Goal: Task Accomplishment & Management: Use online tool/utility

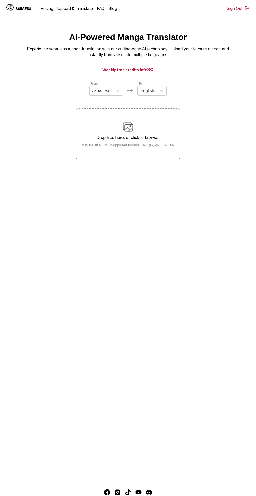
scroll to position [40, 0]
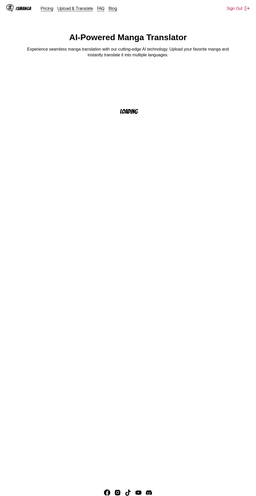
scroll to position [2, 0]
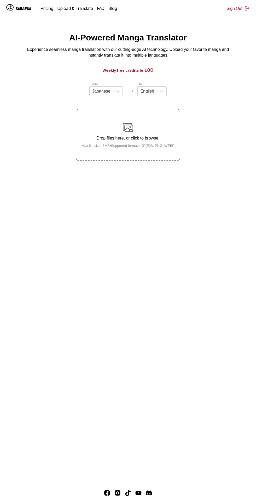
click at [146, 143] on div "Drop files here, or click to browse. Max file size: 5MB • Supported formats: JP…" at bounding box center [127, 134] width 101 height 25
click at [0, 0] on input "Drop files here, or click to browse. Max file size: 5MB • Supported formats: JP…" at bounding box center [0, 0] width 0 height 0
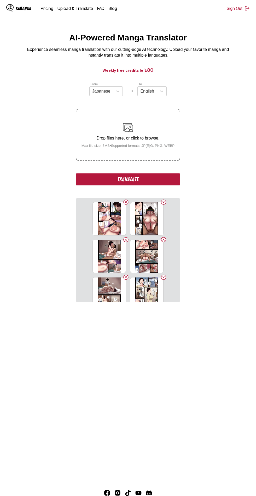
click at [148, 181] on button "Translate" at bounding box center [128, 179] width 104 height 12
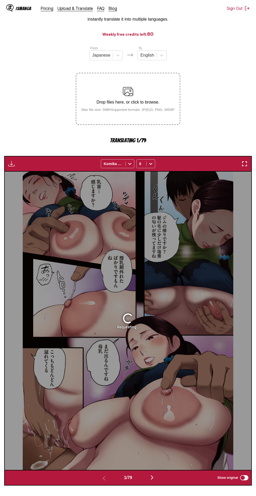
scroll to position [38, 0]
click at [155, 479] on img "button" at bounding box center [152, 477] width 6 height 6
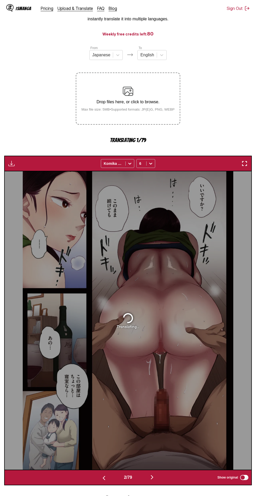
click at [157, 475] on button "button" at bounding box center [151, 478] width 31 height 8
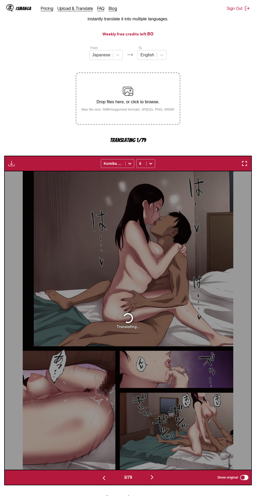
click at [153, 477] on img "button" at bounding box center [152, 477] width 6 height 6
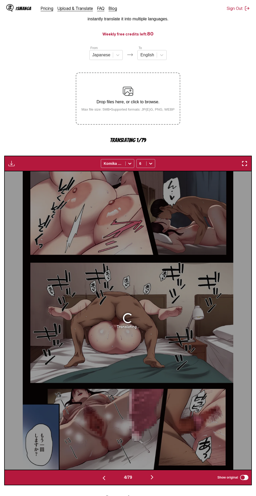
click at [155, 474] on img "button" at bounding box center [152, 477] width 6 height 6
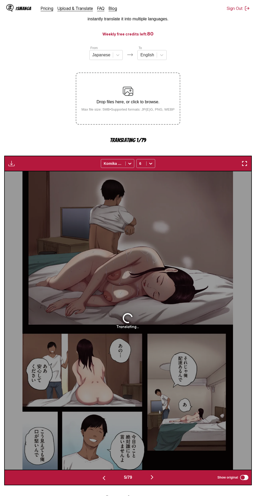
click at [153, 477] on img "button" at bounding box center [152, 477] width 6 height 6
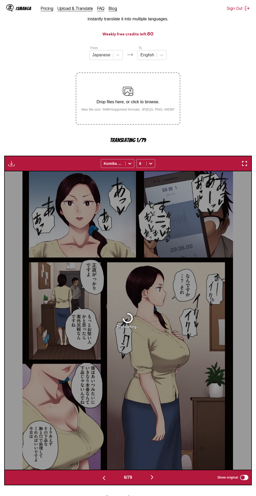
click at [155, 476] on img "button" at bounding box center [152, 477] width 6 height 6
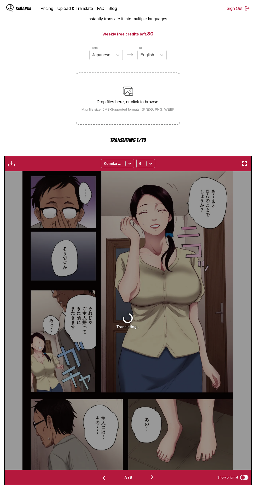
click at [155, 478] on img "button" at bounding box center [152, 477] width 6 height 6
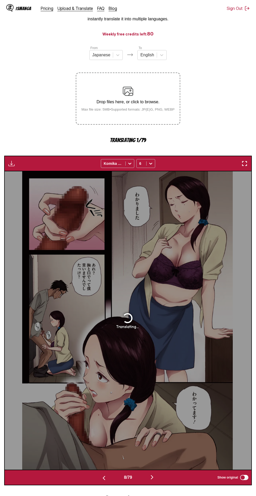
click at [157, 476] on button "button" at bounding box center [151, 478] width 31 height 8
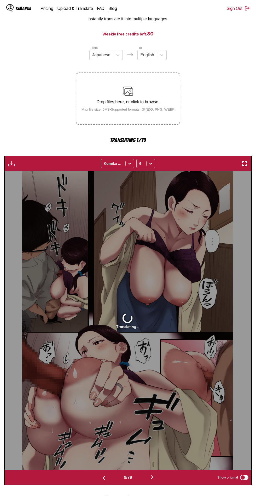
click at [102, 478] on img "button" at bounding box center [104, 478] width 6 height 6
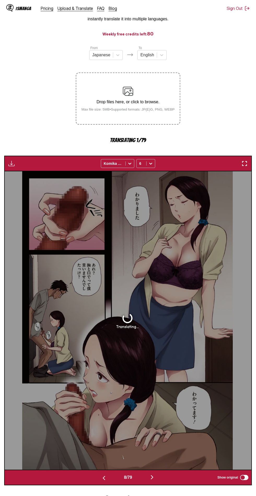
click at [99, 475] on button "button" at bounding box center [103, 478] width 31 height 8
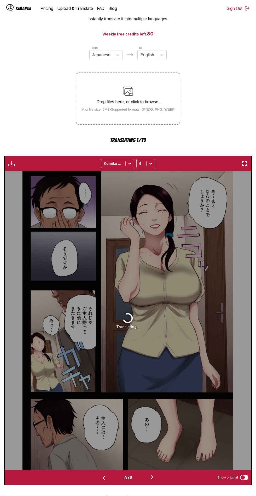
click at [101, 477] on img "button" at bounding box center [104, 478] width 6 height 6
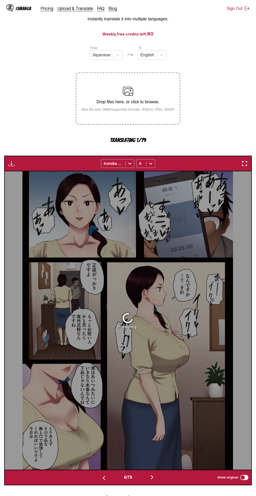
click at [102, 478] on img "button" at bounding box center [104, 478] width 6 height 6
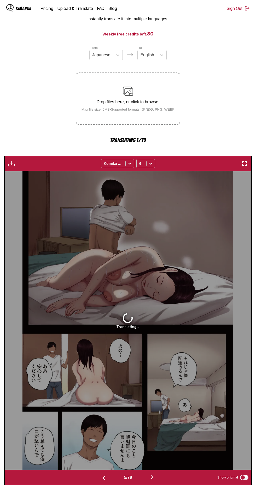
click at [106, 476] on button "button" at bounding box center [103, 478] width 31 height 8
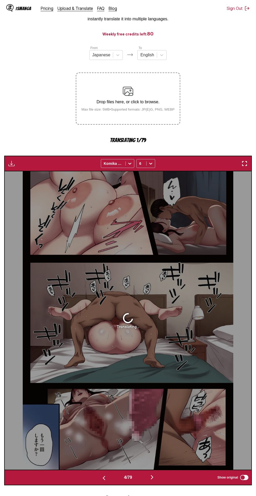
click at [107, 476] on button "button" at bounding box center [103, 478] width 31 height 8
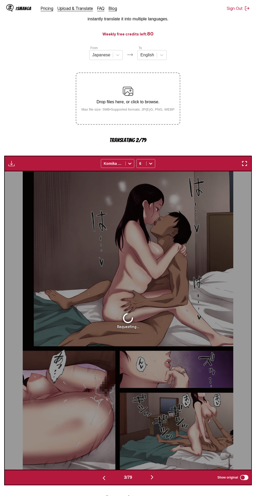
click at [107, 476] on button "button" at bounding box center [103, 478] width 31 height 8
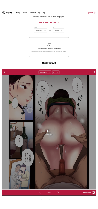
scroll to position [0, 0]
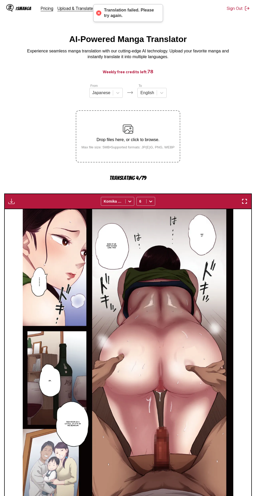
click at [243, 202] on img "button" at bounding box center [244, 201] width 6 height 6
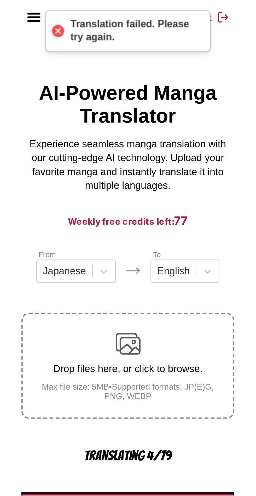
scroll to position [0, 97]
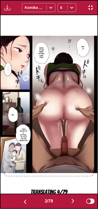
click at [90, 10] on img "button" at bounding box center [90, 7] width 6 height 6
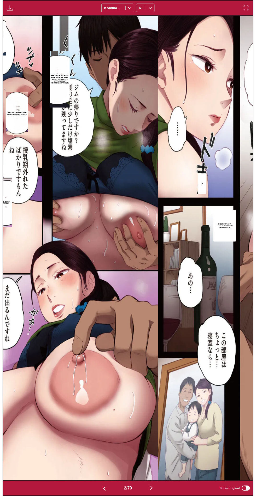
scroll to position [0, 246]
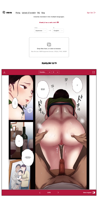
scroll to position [37, 0]
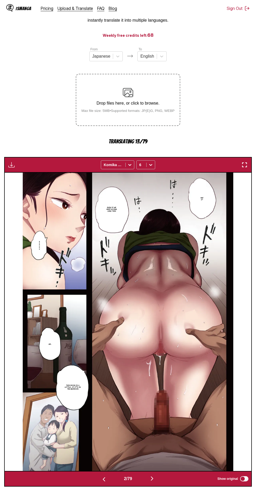
click at [241, 165] on img "button" at bounding box center [244, 165] width 6 height 6
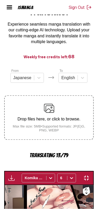
scroll to position [0, 97]
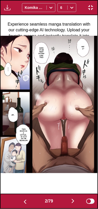
click at [73, 198] on img "button" at bounding box center [73, 201] width 6 height 6
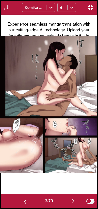
click at [25, 198] on button "button" at bounding box center [24, 201] width 31 height 8
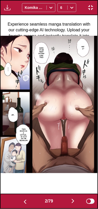
click at [23, 199] on img "button" at bounding box center [25, 201] width 6 height 6
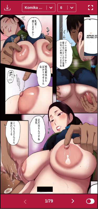
scroll to position [28, 0]
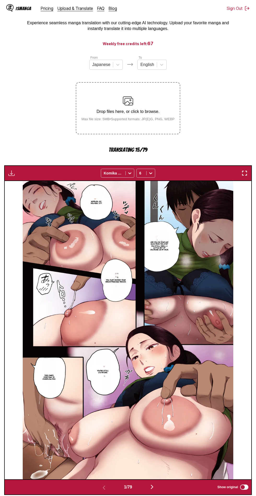
click at [243, 173] on img "button" at bounding box center [244, 173] width 6 height 6
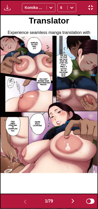
click at [72, 199] on img "button" at bounding box center [73, 201] width 6 height 6
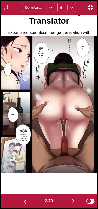
click at [72, 197] on button "button" at bounding box center [72, 201] width 31 height 8
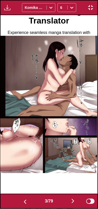
click at [72, 200] on img "button" at bounding box center [73, 201] width 6 height 6
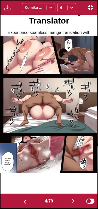
click at [74, 200] on img "button" at bounding box center [73, 201] width 6 height 6
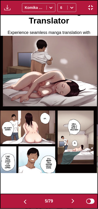
click at [74, 199] on img "button" at bounding box center [73, 201] width 6 height 6
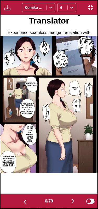
click at [73, 198] on img "button" at bounding box center [73, 201] width 6 height 6
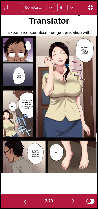
click at [73, 199] on img "button" at bounding box center [73, 201] width 6 height 6
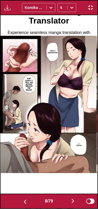
click at [73, 198] on img "button" at bounding box center [73, 201] width 6 height 6
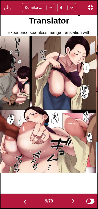
click at [72, 198] on img "button" at bounding box center [73, 201] width 6 height 6
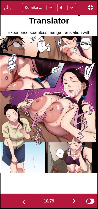
click at [74, 198] on img "button" at bounding box center [74, 201] width 6 height 6
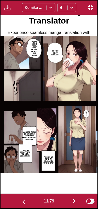
click at [76, 200] on img "button" at bounding box center [74, 201] width 6 height 6
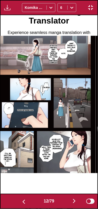
click at [75, 198] on img "button" at bounding box center [74, 201] width 6 height 6
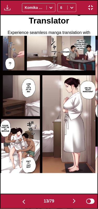
click at [75, 199] on img "button" at bounding box center [74, 201] width 6 height 6
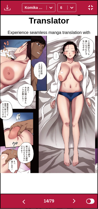
click at [23, 198] on button "button" at bounding box center [23, 201] width 31 height 8
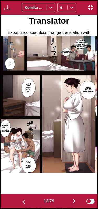
click at [75, 198] on img "button" at bounding box center [74, 201] width 6 height 6
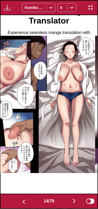
click at [74, 198] on img "button" at bounding box center [74, 201] width 6 height 6
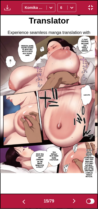
click at [22, 198] on button "button" at bounding box center [23, 201] width 31 height 8
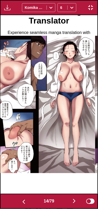
click at [75, 198] on img "button" at bounding box center [74, 201] width 6 height 6
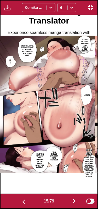
click at [76, 198] on img "button" at bounding box center [74, 201] width 6 height 6
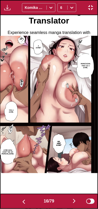
click at [74, 199] on img "button" at bounding box center [74, 201] width 6 height 6
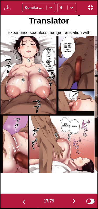
click at [75, 199] on img "button" at bounding box center [74, 201] width 6 height 6
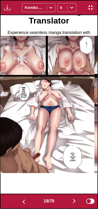
click at [74, 200] on img "button" at bounding box center [74, 201] width 6 height 6
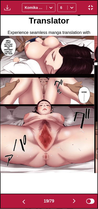
click at [72, 199] on img "button" at bounding box center [74, 201] width 6 height 6
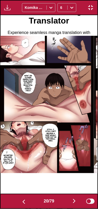
click at [75, 199] on img "button" at bounding box center [74, 201] width 6 height 6
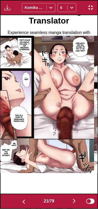
click at [71, 198] on button "button" at bounding box center [73, 201] width 31 height 8
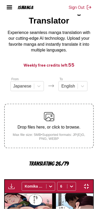
scroll to position [0, 2035]
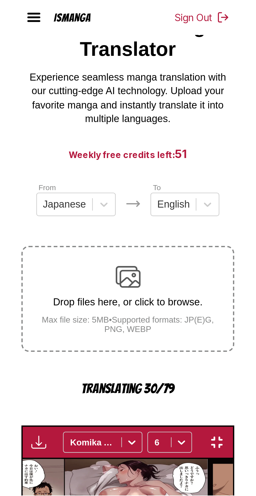
scroll to position [0, 2035]
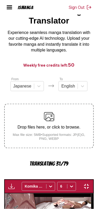
click at [89, 183] on img "button" at bounding box center [86, 186] width 6 height 6
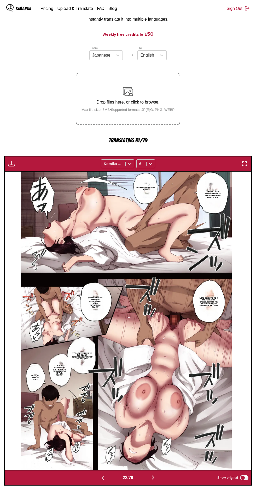
scroll to position [38, 0]
click at [98, 208] on img "button" at bounding box center [153, 477] width 6 height 6
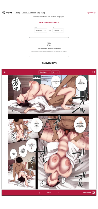
scroll to position [0, 5416]
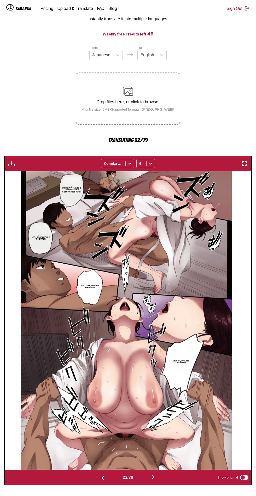
click at [98, 163] on img "button" at bounding box center [244, 163] width 6 height 6
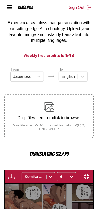
scroll to position [0, 2132]
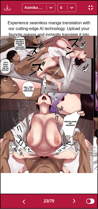
click at [92, 8] on img "button" at bounding box center [90, 7] width 6 height 6
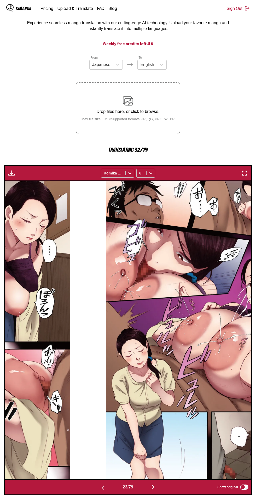
scroll to position [0, 5416]
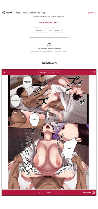
scroll to position [38, 0]
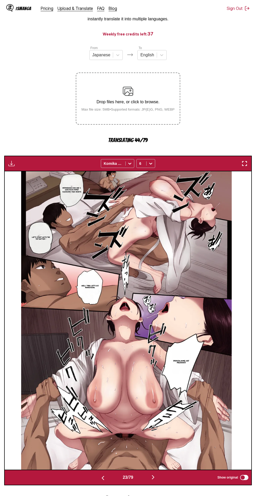
click at [242, 164] on img "button" at bounding box center [244, 163] width 6 height 6
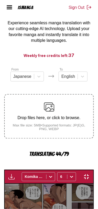
scroll to position [0, 2132]
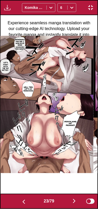
click at [76, 200] on img "button" at bounding box center [74, 201] width 6 height 6
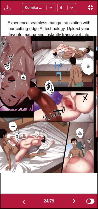
click at [75, 198] on img "button" at bounding box center [74, 201] width 6 height 6
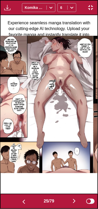
click at [75, 199] on img "button" at bounding box center [74, 201] width 6 height 6
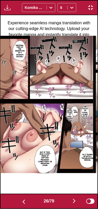
click at [74, 198] on img "button" at bounding box center [74, 201] width 6 height 6
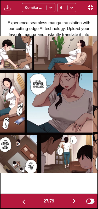
click at [76, 199] on img "button" at bounding box center [74, 201] width 6 height 6
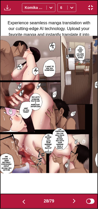
click at [76, 199] on img "button" at bounding box center [74, 201] width 6 height 6
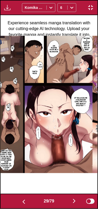
click at [75, 198] on img "button" at bounding box center [74, 201] width 6 height 6
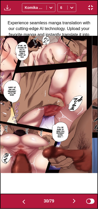
click at [75, 199] on img "button" at bounding box center [74, 201] width 6 height 6
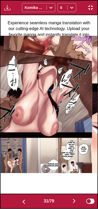
click at [77, 198] on img "button" at bounding box center [74, 201] width 6 height 6
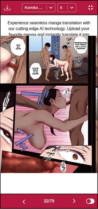
click at [77, 198] on img "button" at bounding box center [74, 201] width 6 height 6
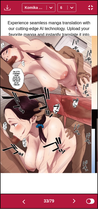
click at [74, 199] on img "button" at bounding box center [74, 201] width 6 height 6
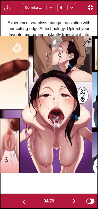
click at [74, 199] on img "button" at bounding box center [74, 201] width 6 height 6
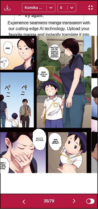
click at [74, 199] on img "button" at bounding box center [74, 201] width 6 height 6
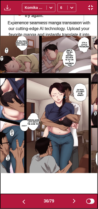
click at [74, 199] on img "button" at bounding box center [74, 201] width 6 height 6
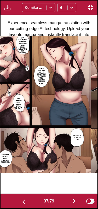
click at [76, 198] on img "button" at bounding box center [74, 201] width 6 height 6
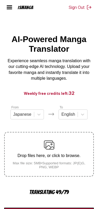
scroll to position [38, 0]
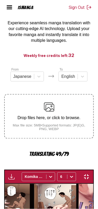
scroll to position [0, 0]
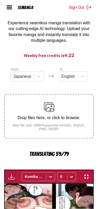
scroll to position [0, 4845]
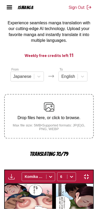
scroll to position [0, 5233]
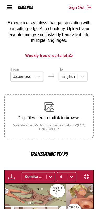
click at [89, 173] on img "button" at bounding box center [86, 176] width 6 height 6
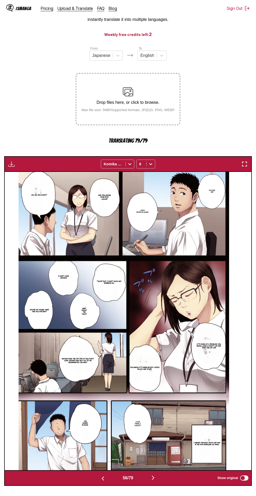
scroll to position [29, 0]
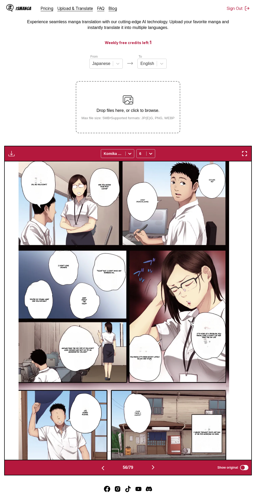
click at [98, 208] on img "button" at bounding box center [103, 468] width 6 height 6
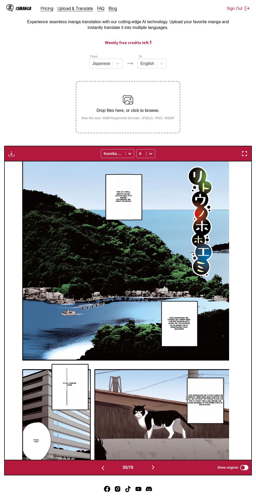
click at [98, 208] on img "button" at bounding box center [153, 467] width 6 height 6
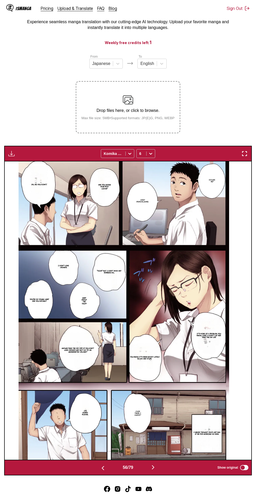
click at [98, 208] on button "button" at bounding box center [152, 468] width 31 height 8
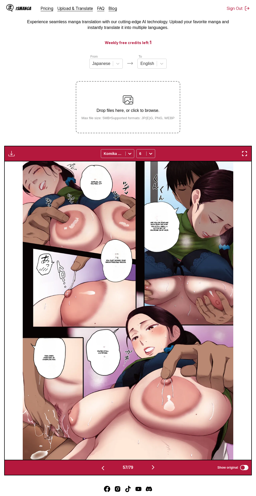
scroll to position [0, 13788]
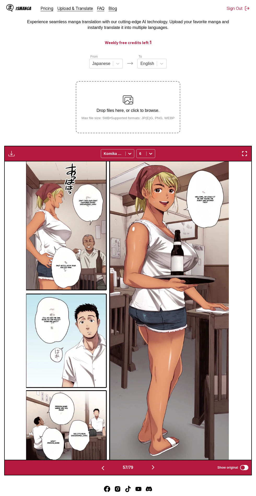
click at [150, 466] on button "button" at bounding box center [152, 468] width 31 height 8
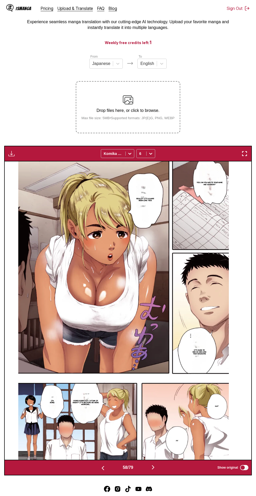
click at [101, 468] on img "button" at bounding box center [103, 468] width 6 height 6
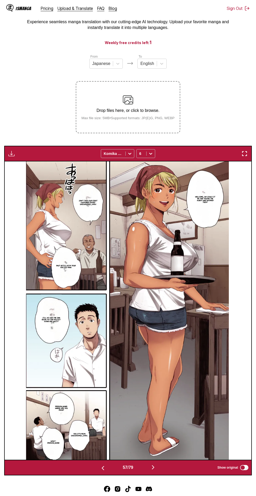
click at [102, 465] on img "button" at bounding box center [103, 468] width 6 height 6
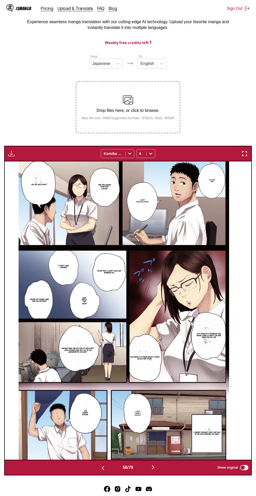
click at [103, 464] on button "button" at bounding box center [102, 468] width 31 height 8
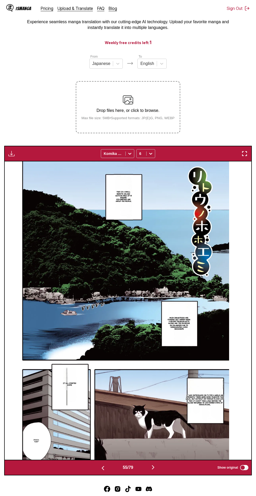
click at [154, 466] on img "button" at bounding box center [153, 467] width 6 height 6
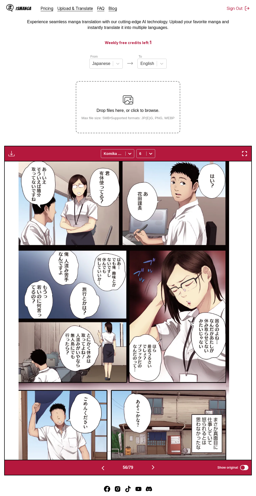
click at [240, 465] on label "Show original" at bounding box center [233, 467] width 32 height 7
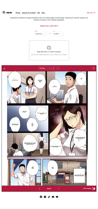
scroll to position [0, 0]
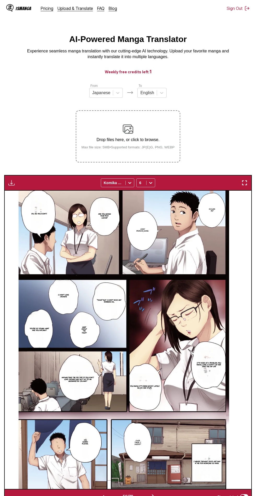
click at [244, 183] on img "button" at bounding box center [244, 183] width 6 height 6
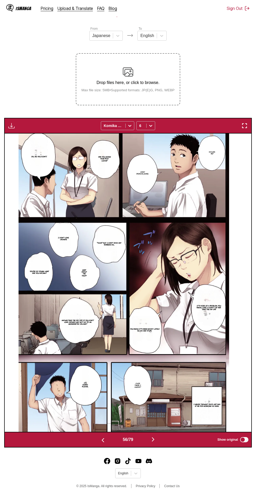
scroll to position [67, 0]
click at [243, 122] on button "button" at bounding box center [243, 125] width 9 height 7
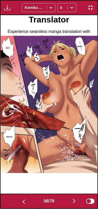
scroll to position [0, 5330]
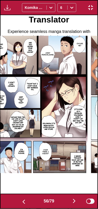
click at [67, 160] on img at bounding box center [39, 104] width 97 height 137
click at [23, 198] on button "button" at bounding box center [23, 201] width 31 height 8
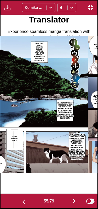
click at [75, 199] on img "button" at bounding box center [74, 201] width 6 height 6
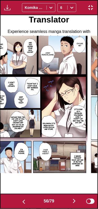
click at [22, 198] on button "button" at bounding box center [23, 201] width 31 height 8
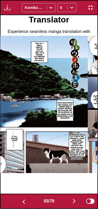
click at [74, 198] on img "button" at bounding box center [74, 201] width 6 height 6
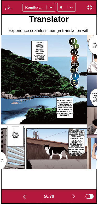
scroll to position [0, 5330]
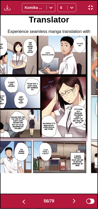
click at [68, 144] on img at bounding box center [39, 104] width 97 height 137
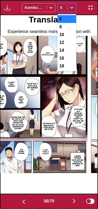
click at [66, 43] on div "12" at bounding box center [66, 43] width 19 height 8
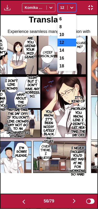
click at [66, 47] on div "14" at bounding box center [66, 50] width 19 height 8
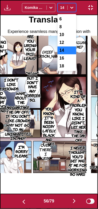
click at [66, 38] on div "10" at bounding box center [66, 35] width 19 height 8
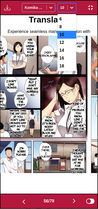
click at [65, 42] on div "12" at bounding box center [66, 43] width 19 height 8
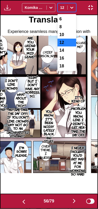
click at [66, 25] on div "8" at bounding box center [66, 27] width 19 height 8
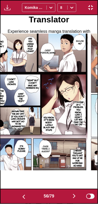
click at [91, 8] on img "button" at bounding box center [90, 7] width 6 height 6
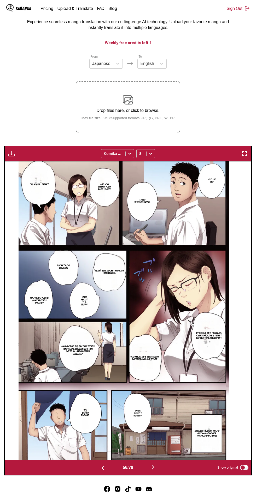
scroll to position [29, 0]
click at [153, 464] on img "button" at bounding box center [153, 467] width 6 height 6
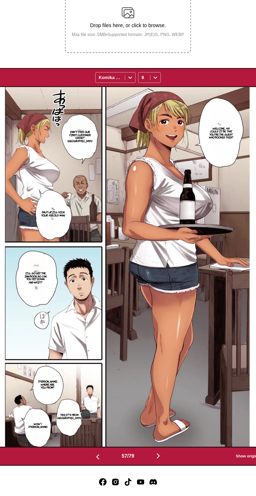
click at [154, 466] on img "button" at bounding box center [153, 467] width 6 height 6
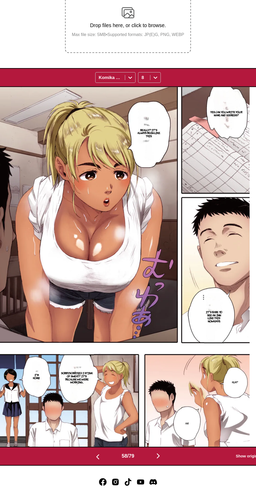
click at [154, 466] on img "button" at bounding box center [153, 467] width 6 height 6
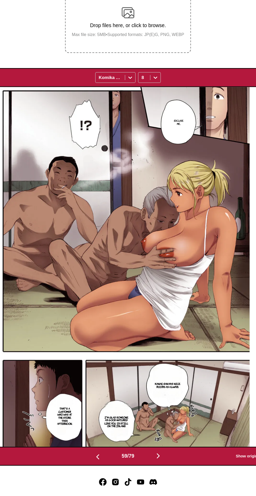
click at [154, 467] on img "button" at bounding box center [153, 467] width 6 height 6
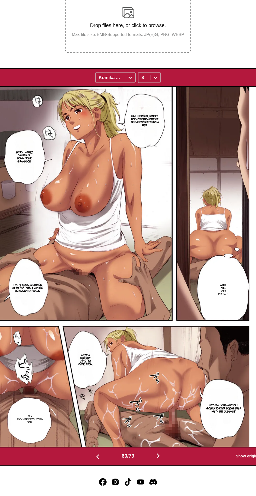
click at [152, 466] on img "button" at bounding box center [153, 467] width 6 height 6
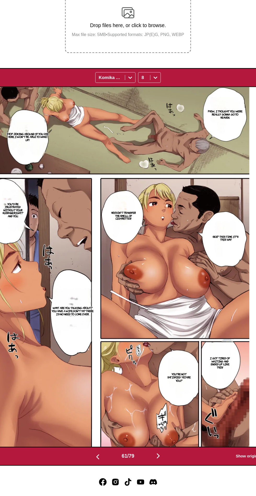
click at [100, 465] on img "button" at bounding box center [103, 468] width 6 height 6
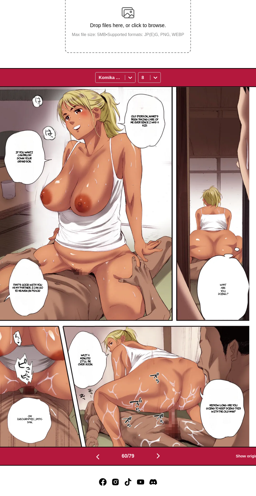
click at [102, 465] on img "button" at bounding box center [103, 468] width 6 height 6
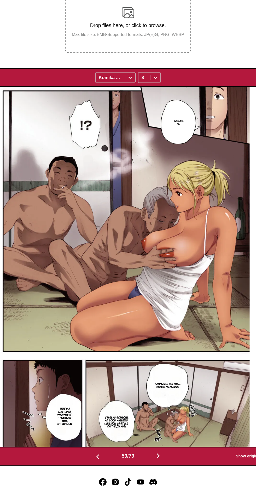
click at [101, 465] on img "button" at bounding box center [103, 468] width 6 height 6
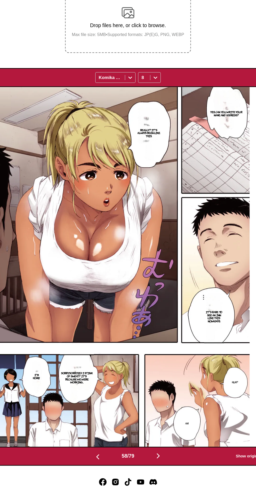
click at [103, 468] on img "button" at bounding box center [103, 468] width 6 height 6
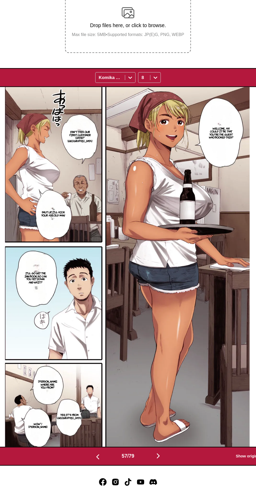
click at [103, 468] on img "button" at bounding box center [103, 468] width 6 height 6
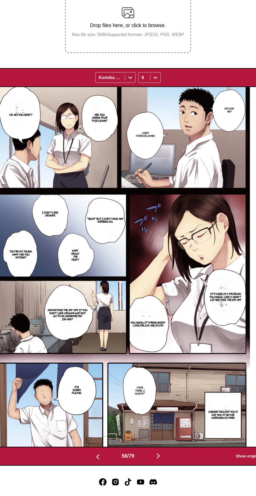
click at [100, 465] on img "button" at bounding box center [103, 468] width 6 height 6
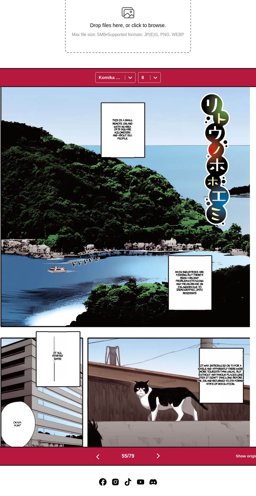
click at [154, 465] on img "button" at bounding box center [153, 467] width 6 height 6
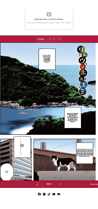
scroll to position [0, 13541]
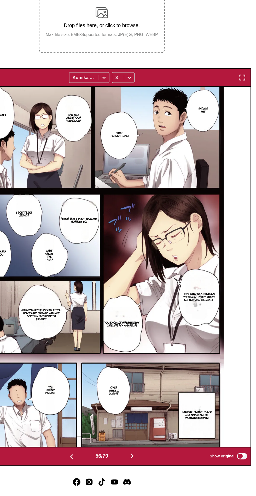
click at [242, 154] on img "button" at bounding box center [244, 153] width 6 height 6
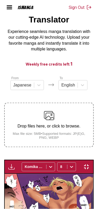
scroll to position [0, 5330]
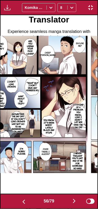
click at [74, 174] on div "Excuse me? Chief hanada. Are you using your paid leave? Oh... No, you didn't. *…" at bounding box center [39, 104] width 97 height 179
click at [74, 197] on button "button" at bounding box center [73, 201] width 31 height 8
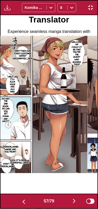
click at [69, 200] on button "button" at bounding box center [73, 201] width 31 height 8
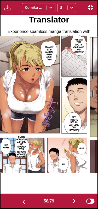
click at [70, 199] on button "button" at bounding box center [73, 201] width 31 height 8
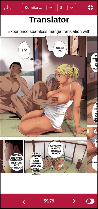
click at [60, 7] on input "text" at bounding box center [60, 7] width 1 height 4
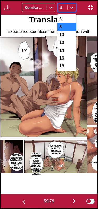
click at [66, 18] on div "6" at bounding box center [66, 19] width 19 height 8
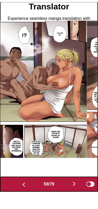
scroll to position [29, 0]
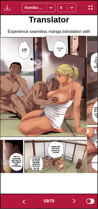
click at [76, 197] on button "button" at bounding box center [73, 201] width 31 height 8
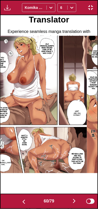
click at [74, 199] on img "button" at bounding box center [74, 201] width 6 height 6
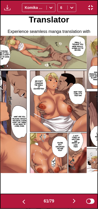
click at [74, 200] on img "button" at bounding box center [74, 201] width 6 height 6
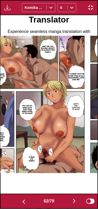
click at [75, 198] on img "button" at bounding box center [74, 201] width 6 height 6
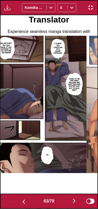
click at [74, 199] on img "button" at bounding box center [74, 201] width 6 height 6
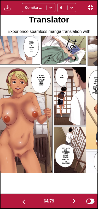
click at [76, 198] on img "button" at bounding box center [74, 201] width 6 height 6
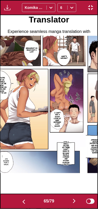
click at [74, 198] on img "button" at bounding box center [74, 201] width 6 height 6
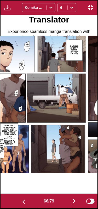
click at [75, 198] on img "button" at bounding box center [74, 201] width 6 height 6
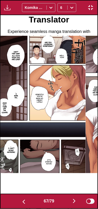
click at [75, 199] on img "button" at bounding box center [74, 201] width 6 height 6
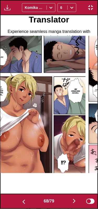
click at [73, 198] on img "button" at bounding box center [74, 201] width 6 height 6
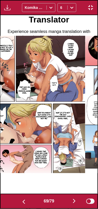
click at [74, 199] on img "button" at bounding box center [74, 201] width 6 height 6
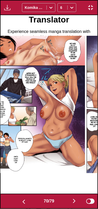
click at [74, 198] on img "button" at bounding box center [74, 201] width 6 height 6
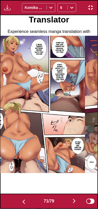
click at [76, 198] on img "button" at bounding box center [74, 201] width 6 height 6
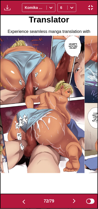
click at [73, 202] on img "button" at bounding box center [74, 201] width 6 height 6
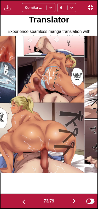
click at [78, 198] on button "button" at bounding box center [73, 201] width 31 height 8
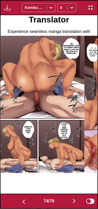
click at [75, 198] on img "button" at bounding box center [74, 201] width 6 height 6
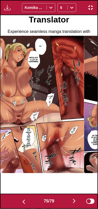
click at [76, 197] on button "button" at bounding box center [73, 201] width 31 height 8
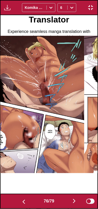
click at [75, 199] on img "button" at bounding box center [74, 201] width 6 height 6
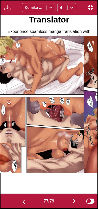
click at [75, 199] on img "button" at bounding box center [74, 201] width 6 height 6
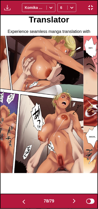
click at [75, 198] on img "button" at bounding box center [74, 201] width 6 height 6
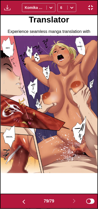
click at [93, 7] on img "button" at bounding box center [90, 7] width 6 height 6
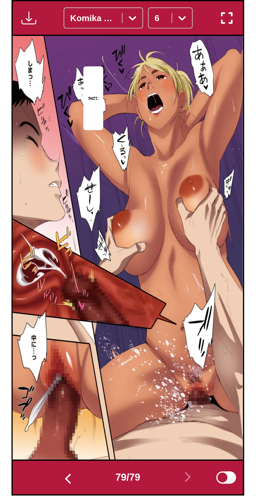
scroll to position [28, 0]
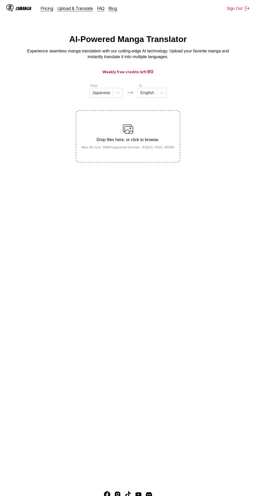
click at [107, 139] on p "Drop files here, or click to browse." at bounding box center [127, 139] width 101 height 5
click at [0, 0] on input "Drop files here, or click to browse. Max file size: 5MB • Supported formats: JP…" at bounding box center [0, 0] width 0 height 0
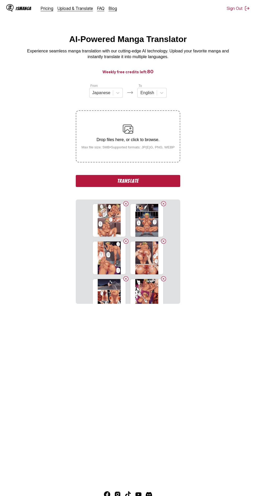
click at [148, 180] on button "Translate" at bounding box center [128, 181] width 104 height 12
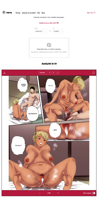
scroll to position [37, 0]
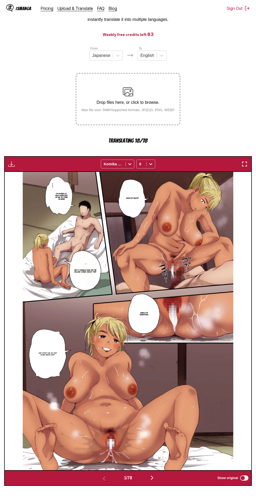
click at [243, 164] on img "button" at bounding box center [244, 164] width 6 height 6
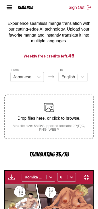
scroll to position [0, 3101]
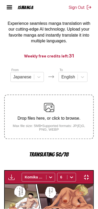
scroll to position [0, 3198]
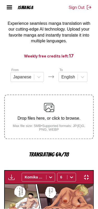
scroll to position [0, 5136]
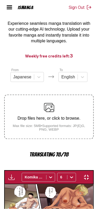
scroll to position [0, 6977]
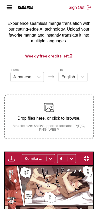
scroll to position [0, 7268]
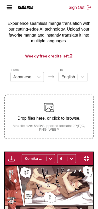
click at [89, 155] on img "button" at bounding box center [86, 158] width 6 height 6
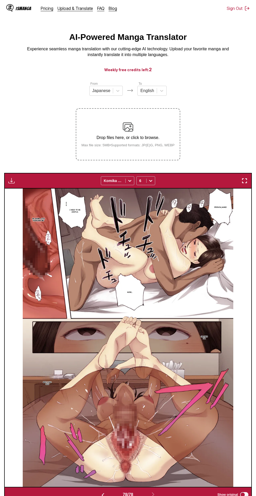
scroll to position [0, 0]
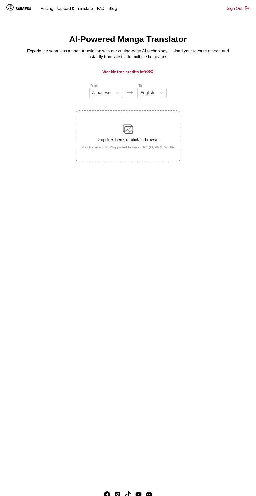
click at [139, 136] on div "Drop files here, or click to browse. Max file size: 5MB • Supported formats: JP…" at bounding box center [127, 136] width 101 height 25
click at [0, 0] on input "Drop files here, or click to browse. Max file size: 5MB • Supported formats: JP…" at bounding box center [0, 0] width 0 height 0
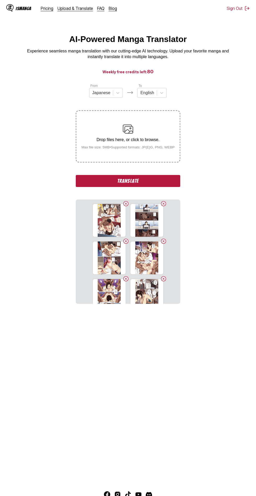
click at [153, 178] on button "Translate" at bounding box center [128, 181] width 104 height 12
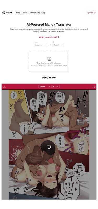
scroll to position [12, 0]
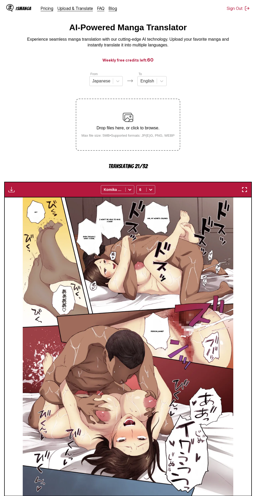
click at [242, 190] on img "button" at bounding box center [244, 189] width 6 height 6
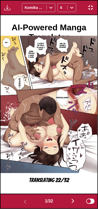
click at [74, 199] on img "button" at bounding box center [73, 201] width 6 height 6
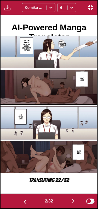
click at [73, 198] on img "button" at bounding box center [73, 201] width 6 height 6
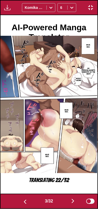
click at [73, 198] on img "button" at bounding box center [73, 201] width 6 height 6
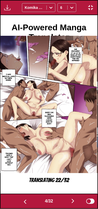
click at [73, 201] on img "button" at bounding box center [73, 201] width 6 height 6
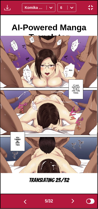
click at [74, 198] on img "button" at bounding box center [73, 201] width 6 height 6
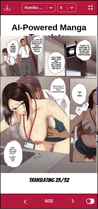
click at [72, 199] on img "button" at bounding box center [73, 201] width 6 height 6
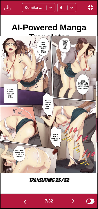
click at [74, 199] on img "button" at bounding box center [73, 201] width 6 height 6
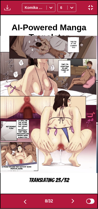
click at [75, 199] on img "button" at bounding box center [73, 201] width 6 height 6
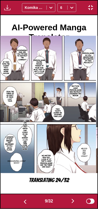
click at [72, 198] on img "button" at bounding box center [73, 201] width 6 height 6
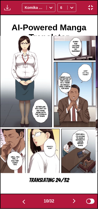
click at [74, 199] on img "button" at bounding box center [74, 201] width 6 height 6
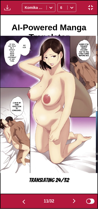
click at [76, 197] on button "button" at bounding box center [73, 201] width 31 height 8
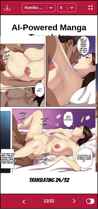
click at [75, 198] on img "button" at bounding box center [74, 201] width 6 height 6
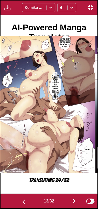
click at [75, 198] on img "button" at bounding box center [74, 201] width 6 height 6
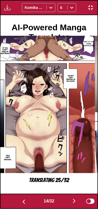
click at [76, 197] on button "button" at bounding box center [73, 201] width 31 height 8
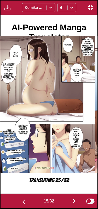
click at [74, 198] on img "button" at bounding box center [74, 201] width 6 height 6
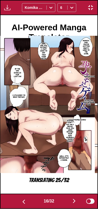
click at [75, 199] on img "button" at bounding box center [74, 201] width 6 height 6
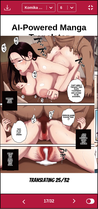
click at [76, 198] on img "button" at bounding box center [74, 201] width 6 height 6
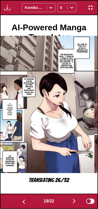
click at [75, 198] on img "button" at bounding box center [74, 201] width 6 height 6
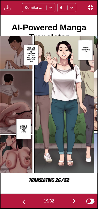
click at [77, 198] on img "button" at bounding box center [74, 201] width 6 height 6
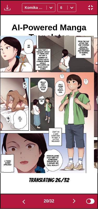
click at [75, 198] on img "button" at bounding box center [74, 201] width 6 height 6
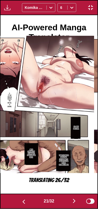
click at [72, 198] on img "button" at bounding box center [74, 201] width 6 height 6
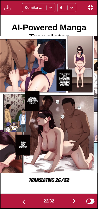
click at [74, 198] on img "button" at bounding box center [74, 201] width 6 height 6
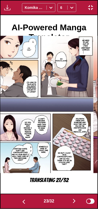
click at [73, 199] on img "button" at bounding box center [74, 201] width 6 height 6
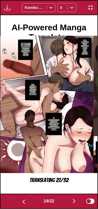
click at [76, 198] on img "button" at bounding box center [74, 201] width 6 height 6
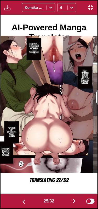
click at [74, 199] on img "button" at bounding box center [74, 201] width 6 height 6
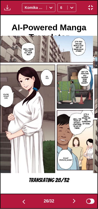
click at [75, 198] on img "button" at bounding box center [74, 201] width 6 height 6
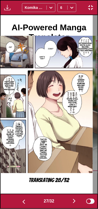
click at [76, 198] on img "button" at bounding box center [74, 201] width 6 height 6
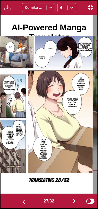
scroll to position [0, 2616]
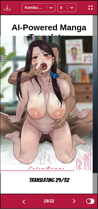
click at [72, 198] on img "button" at bounding box center [74, 201] width 6 height 6
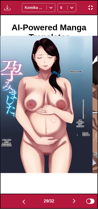
click at [74, 198] on img "button" at bounding box center [74, 201] width 6 height 6
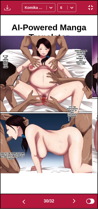
click at [73, 199] on img "button" at bounding box center [74, 201] width 6 height 6
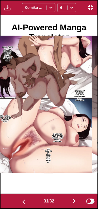
click at [75, 199] on img "button" at bounding box center [74, 201] width 6 height 6
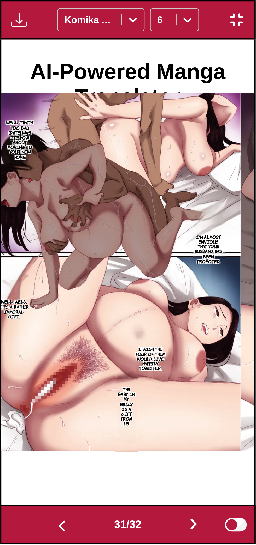
scroll to position [0, 3004]
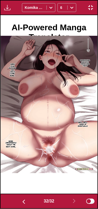
click at [92, 4] on img "button" at bounding box center [90, 7] width 6 height 6
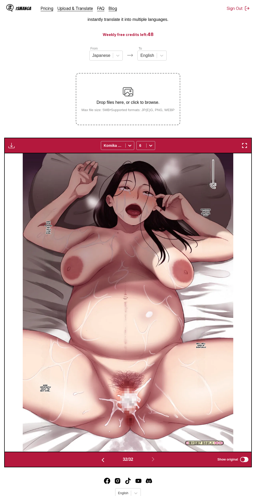
scroll to position [0, 0]
